Goal: Information Seeking & Learning: Learn about a topic

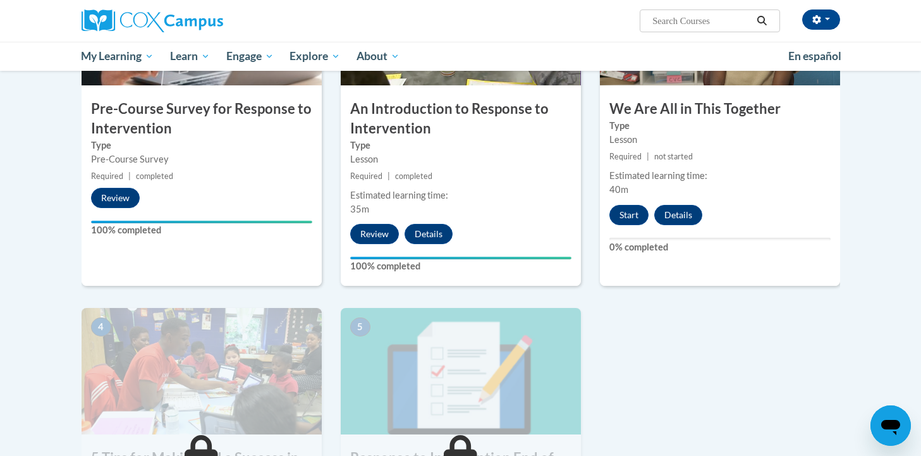
scroll to position [352, 0]
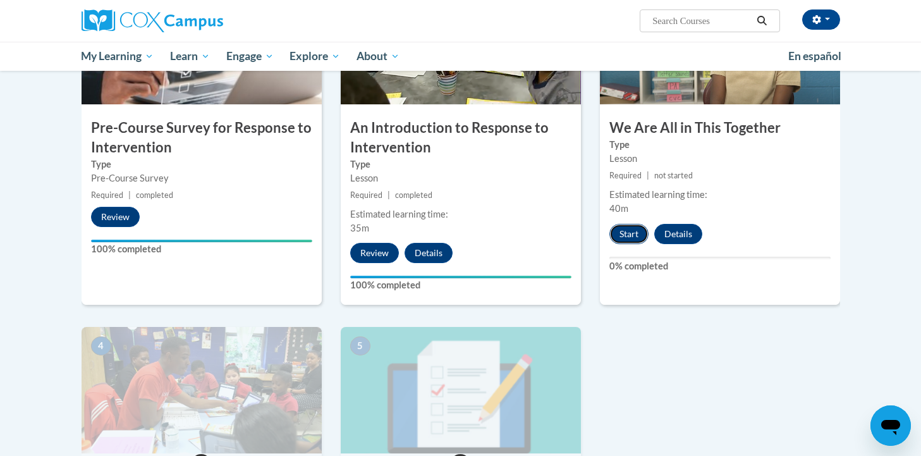
click at [627, 232] on button "Start" at bounding box center [629, 234] width 39 height 20
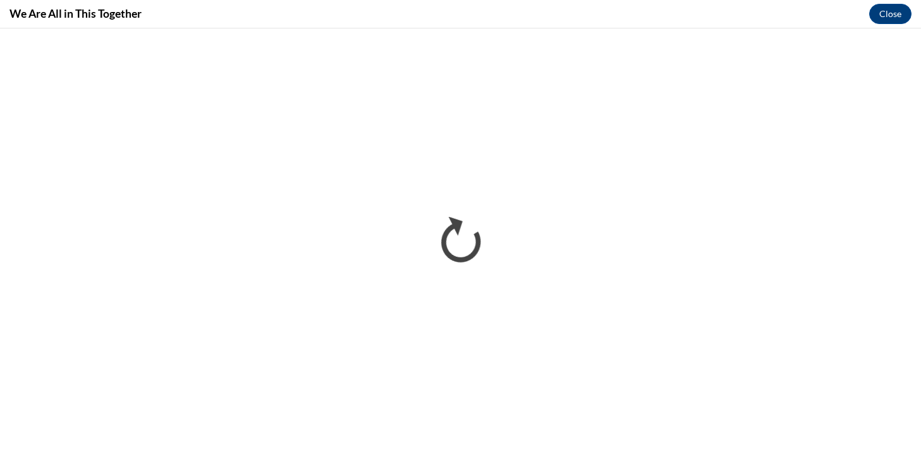
scroll to position [0, 0]
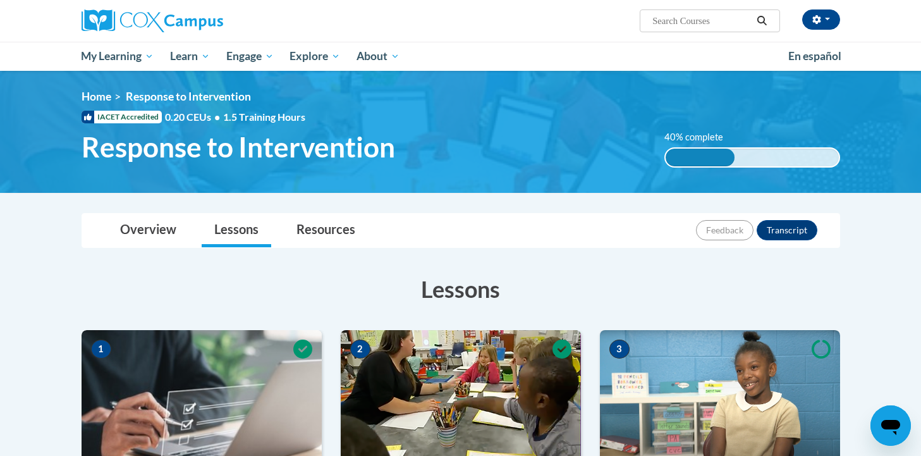
scroll to position [352, 0]
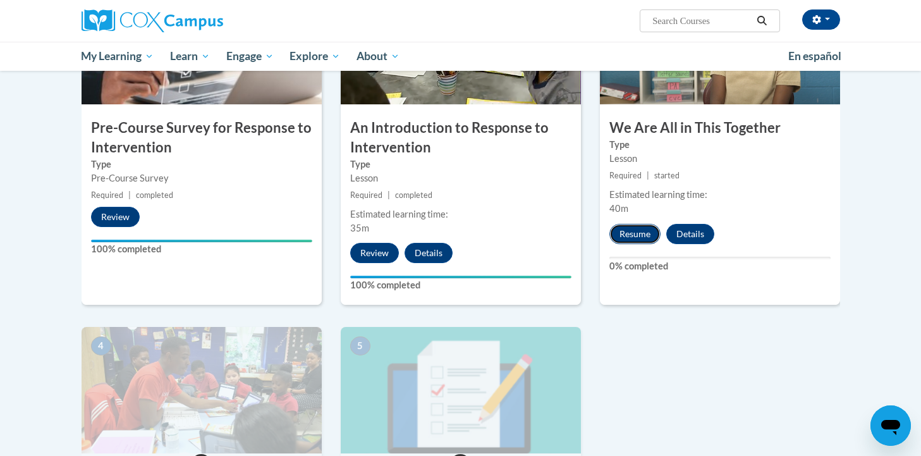
click at [617, 235] on button "Resume" at bounding box center [635, 234] width 51 height 20
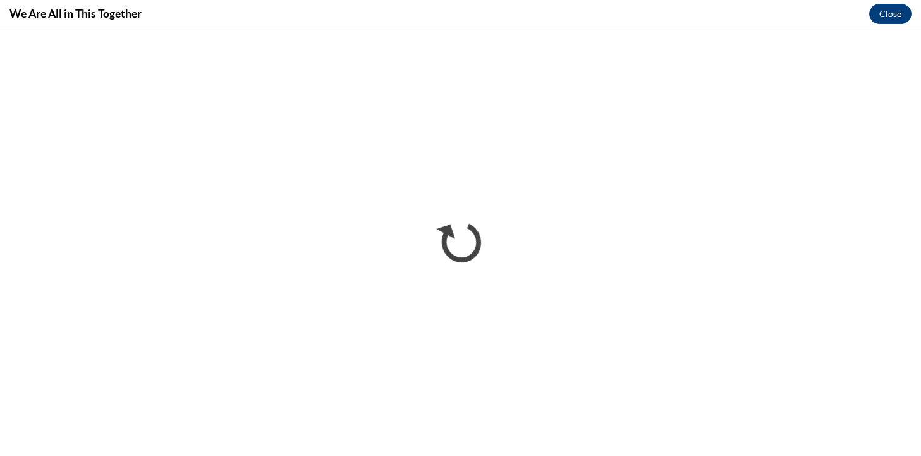
scroll to position [0, 0]
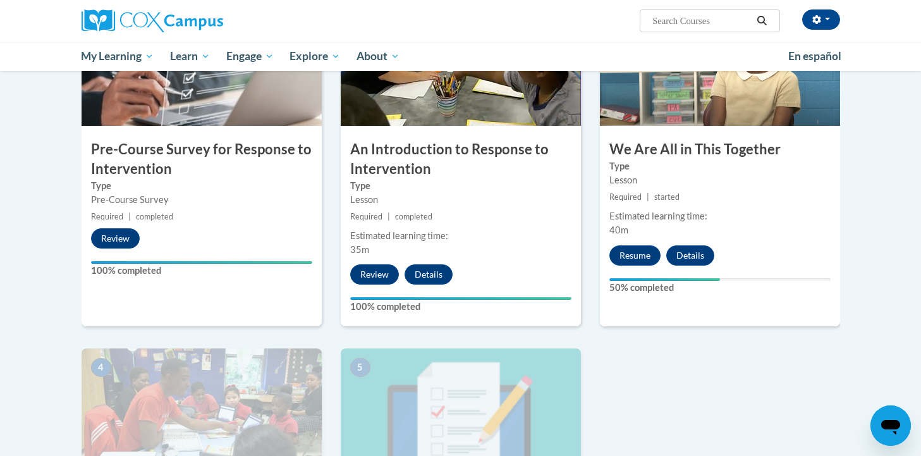
scroll to position [323, 0]
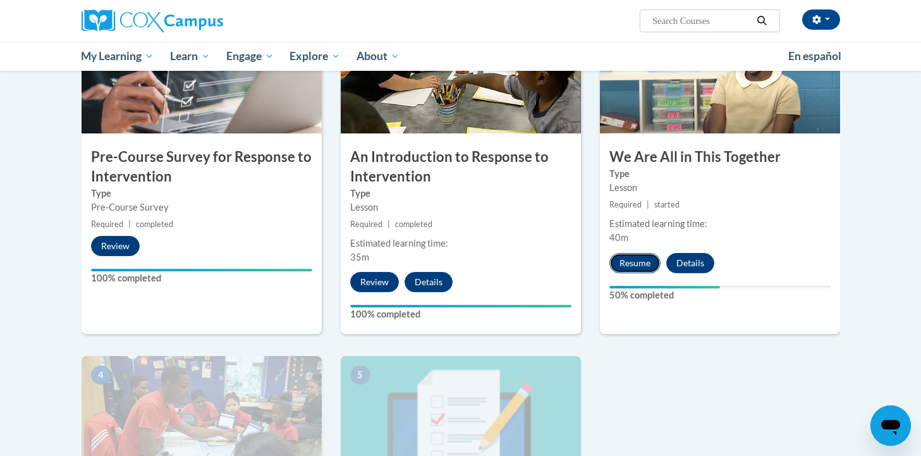
click at [649, 263] on button "Resume" at bounding box center [635, 263] width 51 height 20
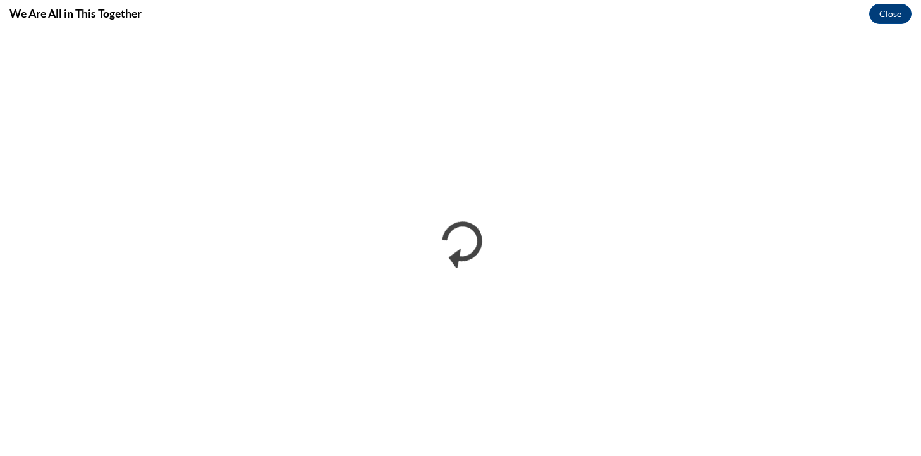
scroll to position [0, 0]
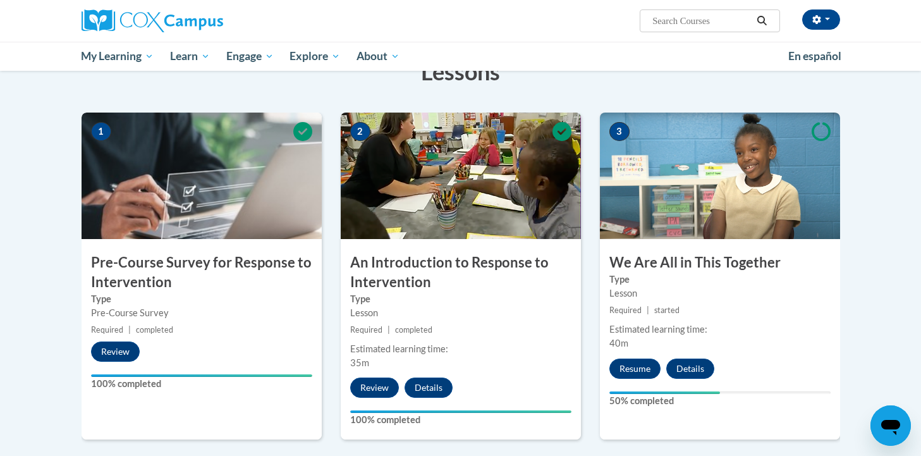
scroll to position [218, 0]
click at [628, 362] on button "Resume" at bounding box center [635, 368] width 51 height 20
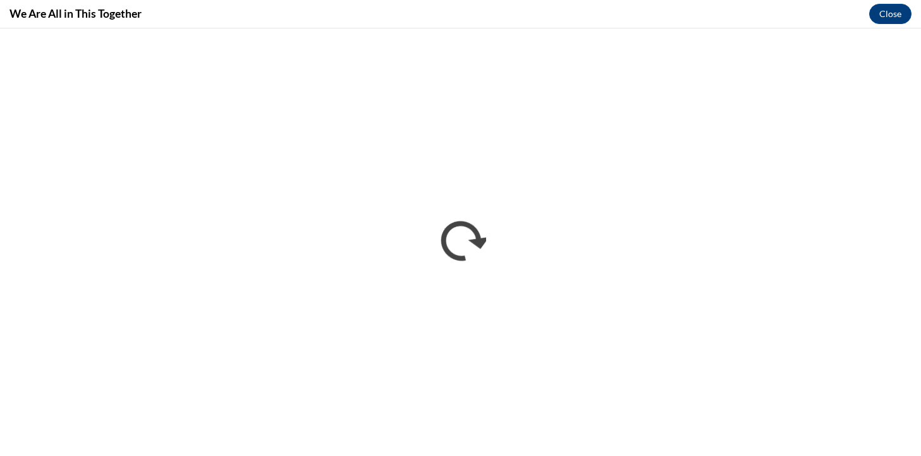
scroll to position [0, 0]
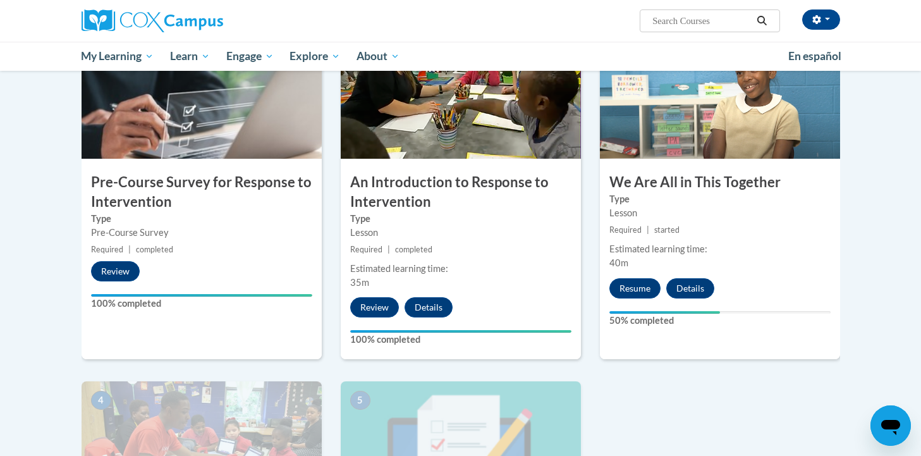
scroll to position [298, 0]
click at [643, 293] on button "Resume" at bounding box center [635, 288] width 51 height 20
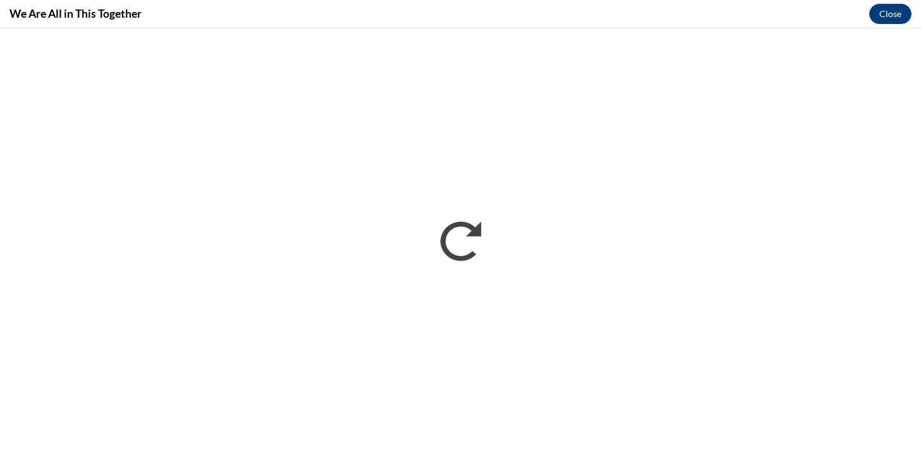
scroll to position [0, 0]
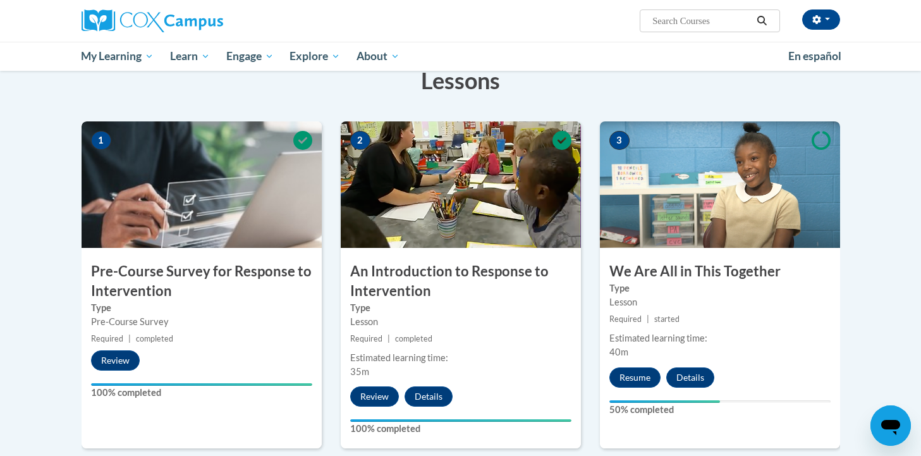
scroll to position [212, 0]
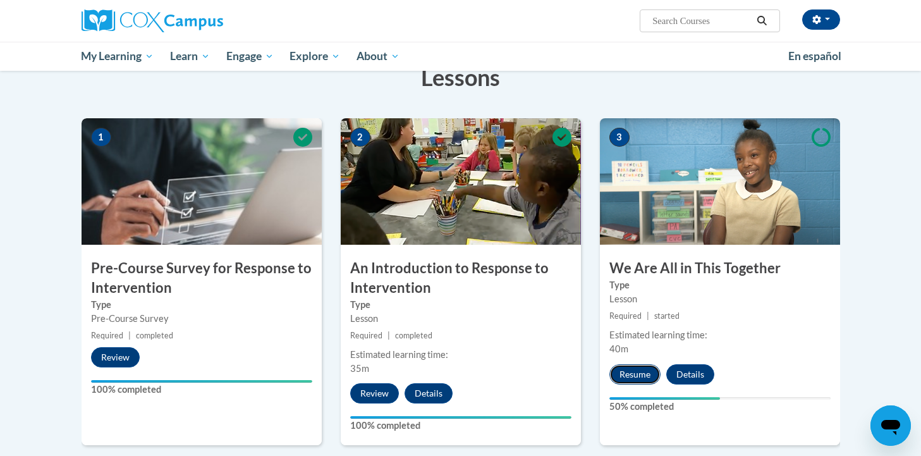
click at [635, 369] on button "Resume" at bounding box center [635, 374] width 51 height 20
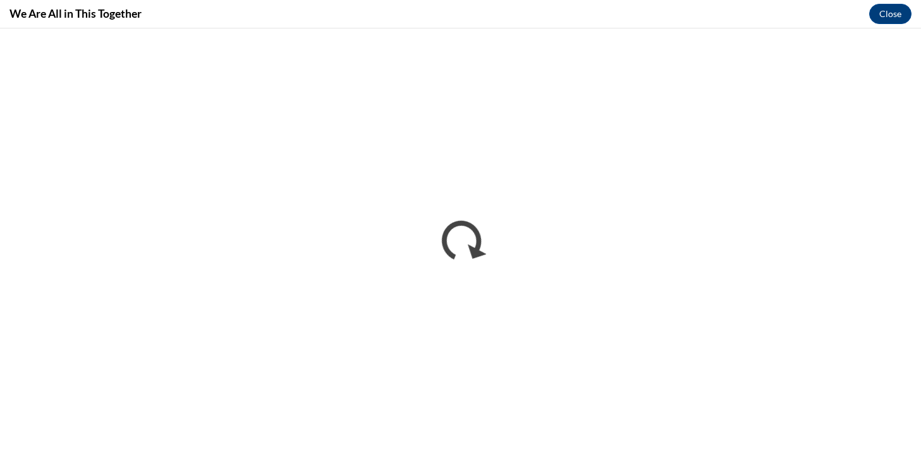
scroll to position [0, 0]
click at [892, 11] on button "Close" at bounding box center [890, 14] width 42 height 20
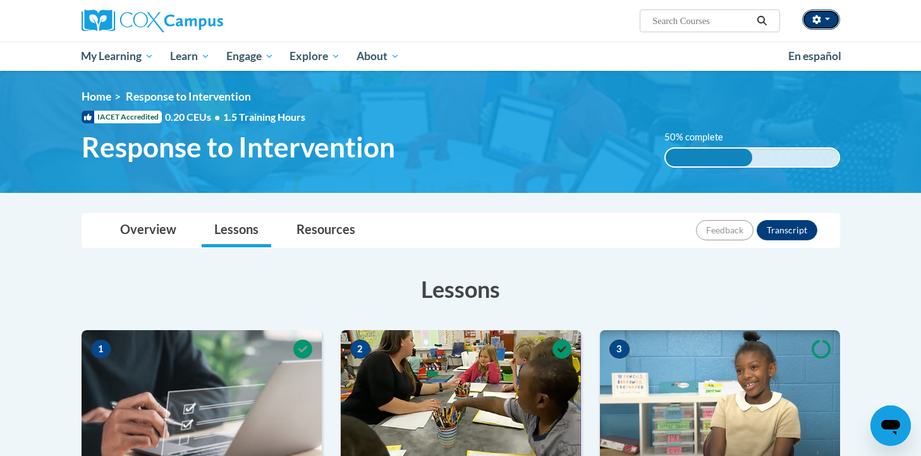
click at [831, 18] on button "button" at bounding box center [821, 19] width 38 height 20
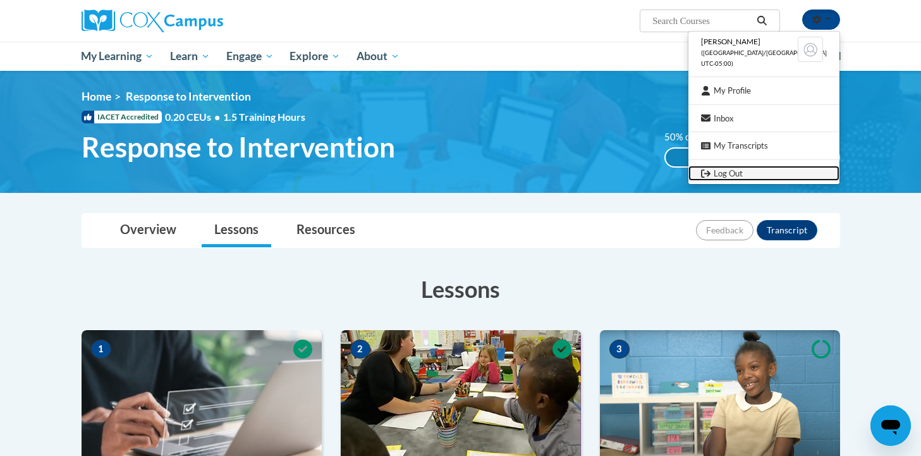
click at [763, 172] on link "Log Out" at bounding box center [764, 174] width 151 height 16
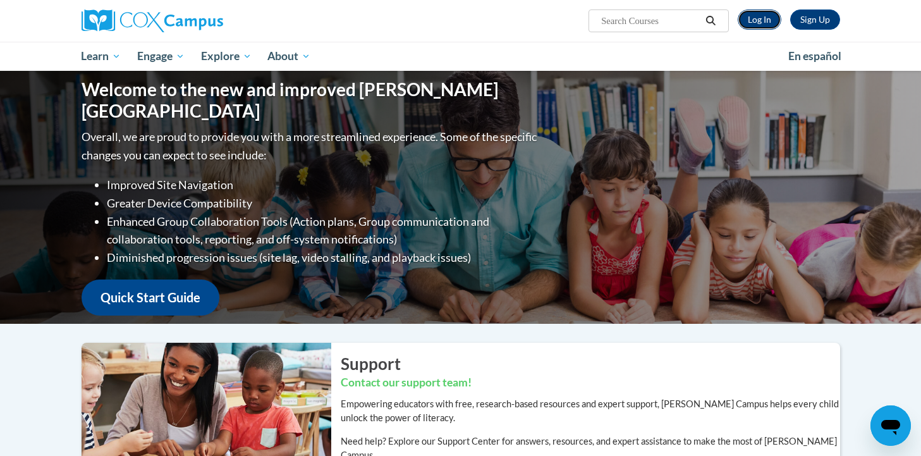
click at [771, 21] on link "Log In" at bounding box center [760, 19] width 44 height 20
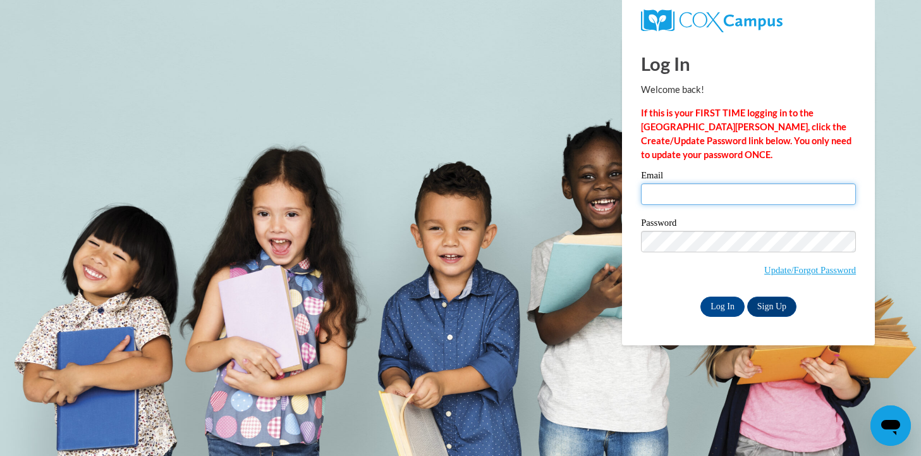
click at [745, 192] on input "Email" at bounding box center [748, 193] width 215 height 21
type input "[EMAIL_ADDRESS][DOMAIN_NAME]"
click at [722, 303] on input "Log In" at bounding box center [723, 307] width 44 height 20
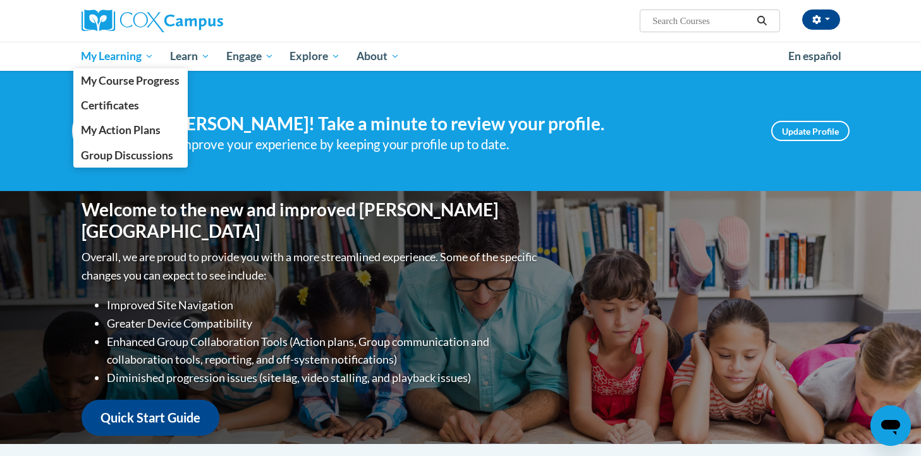
click at [117, 58] on span "My Learning" at bounding box center [117, 56] width 73 height 15
click at [116, 74] on span "My Course Progress" at bounding box center [130, 80] width 99 height 13
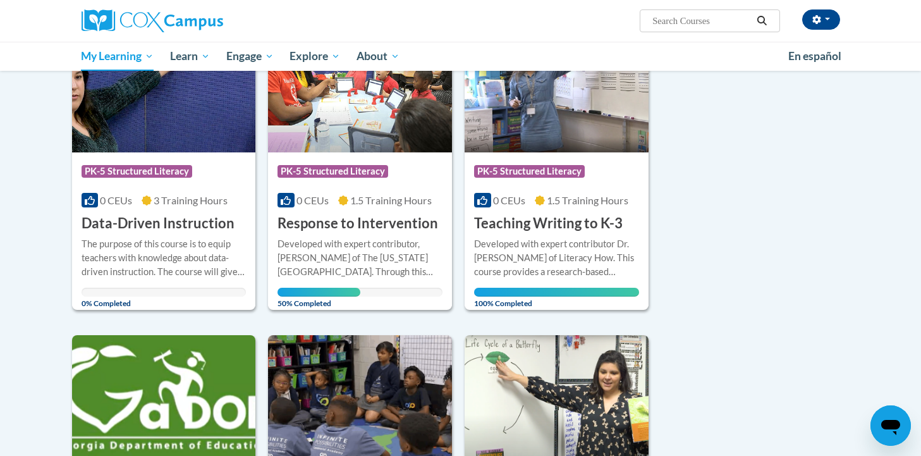
scroll to position [214, 0]
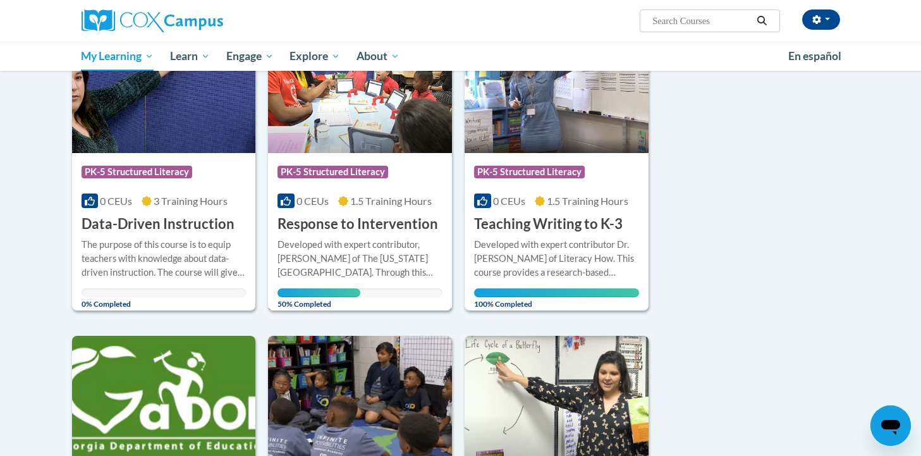
click at [340, 289] on span "50% Completed" at bounding box center [319, 298] width 82 height 20
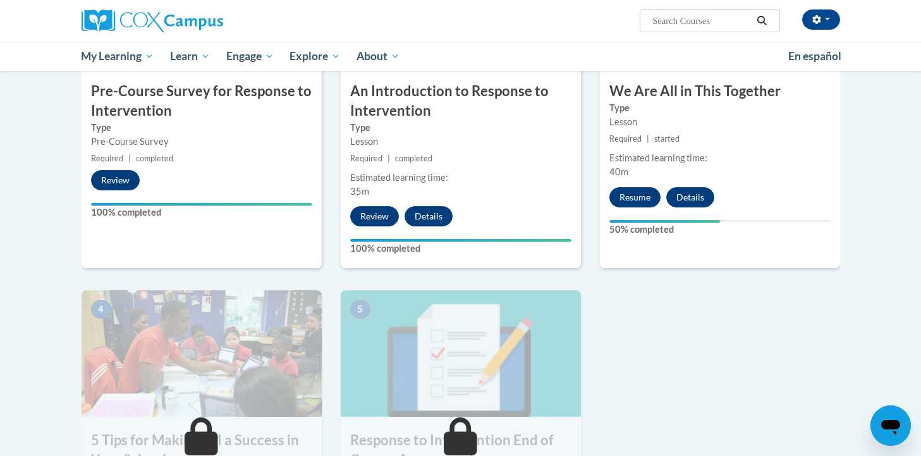
scroll to position [388, 0]
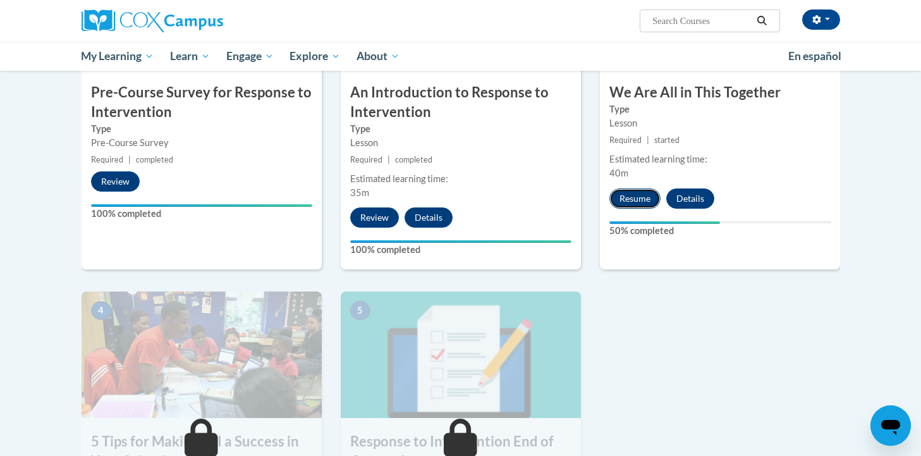
click at [642, 193] on button "Resume" at bounding box center [635, 198] width 51 height 20
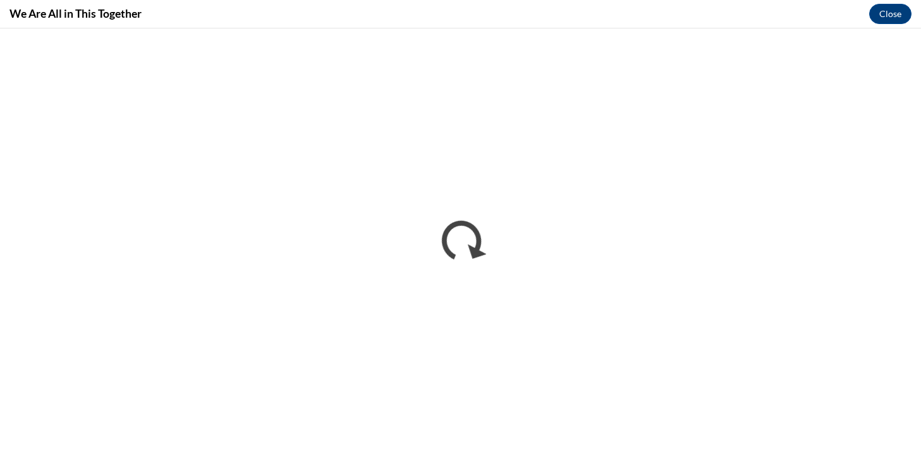
scroll to position [0, 0]
click at [900, 20] on button "Close" at bounding box center [890, 14] width 42 height 20
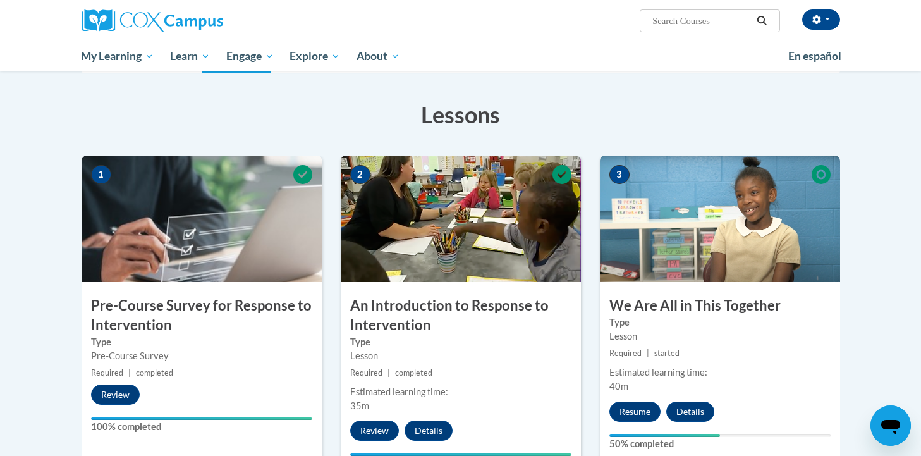
scroll to position [173, 0]
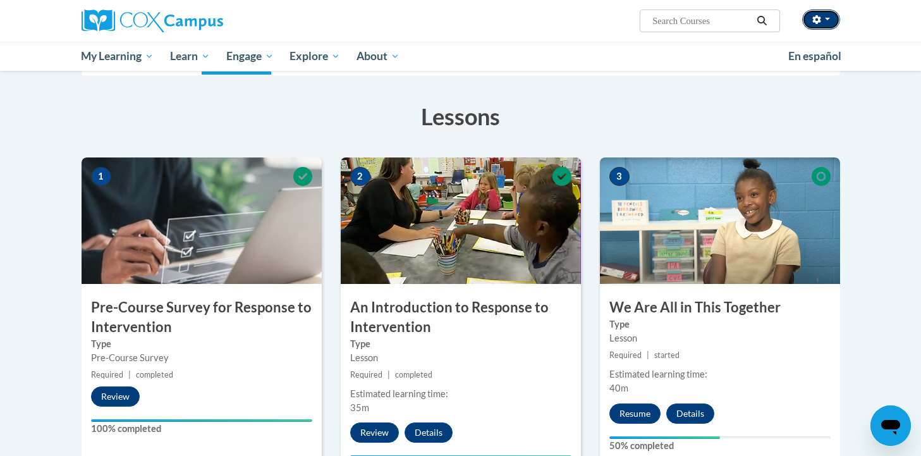
click at [820, 16] on icon "button" at bounding box center [816, 19] width 9 height 9
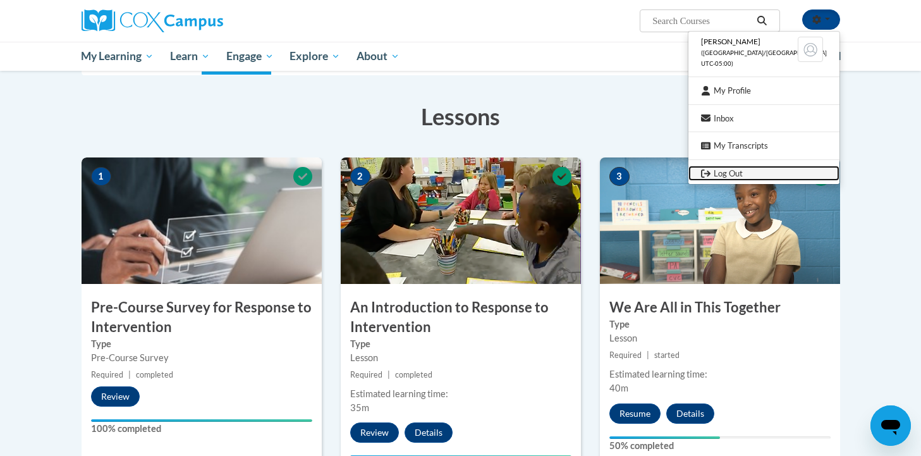
click at [764, 171] on link "Log Out" at bounding box center [764, 174] width 151 height 16
